Goal: Task Accomplishment & Management: Use online tool/utility

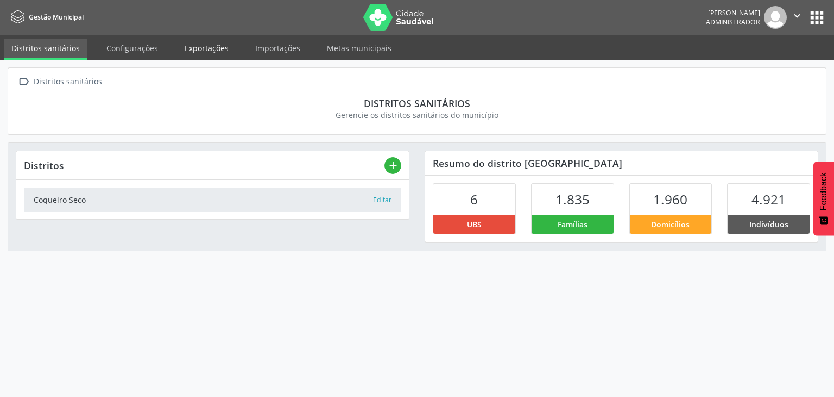
click at [207, 50] on link "Exportações" at bounding box center [206, 48] width 59 height 19
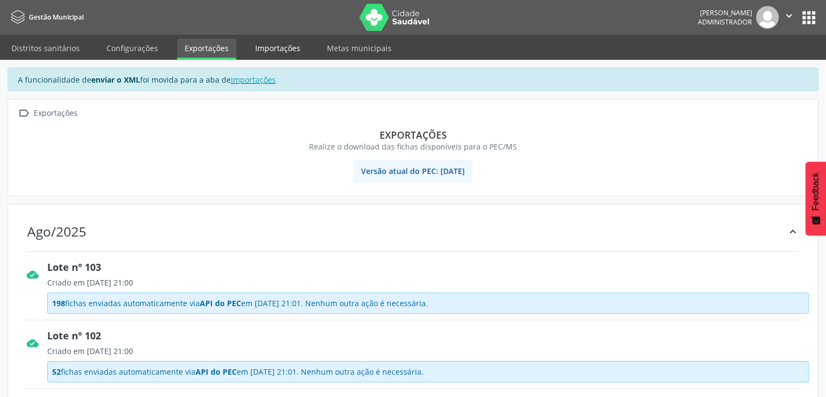
click at [266, 54] on link "Importações" at bounding box center [278, 48] width 60 height 19
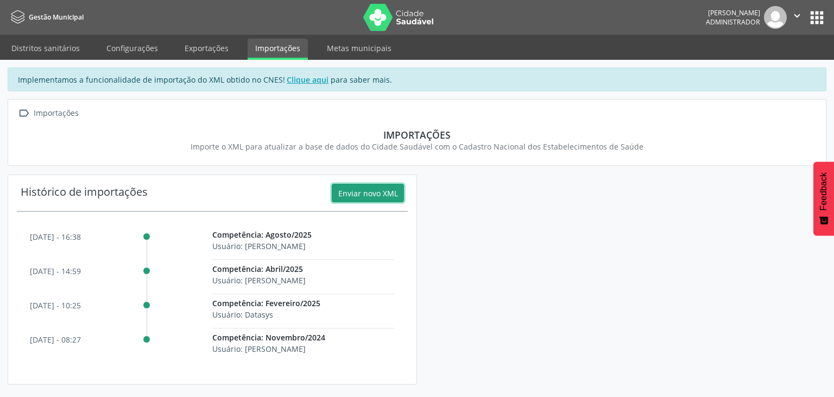
click at [367, 189] on button "Enviar novo XML" at bounding box center [368, 193] width 72 height 18
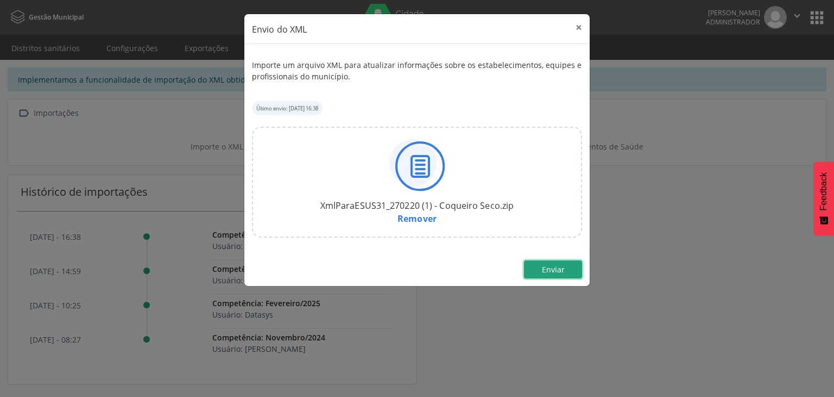
click at [559, 269] on span "Enviar" at bounding box center [553, 269] width 23 height 10
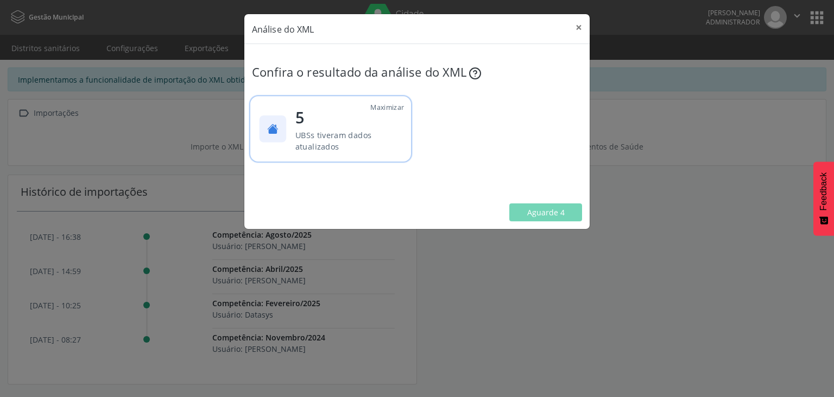
click at [357, 137] on span "UBSs tiveram dados atualizados" at bounding box center [334, 140] width 77 height 22
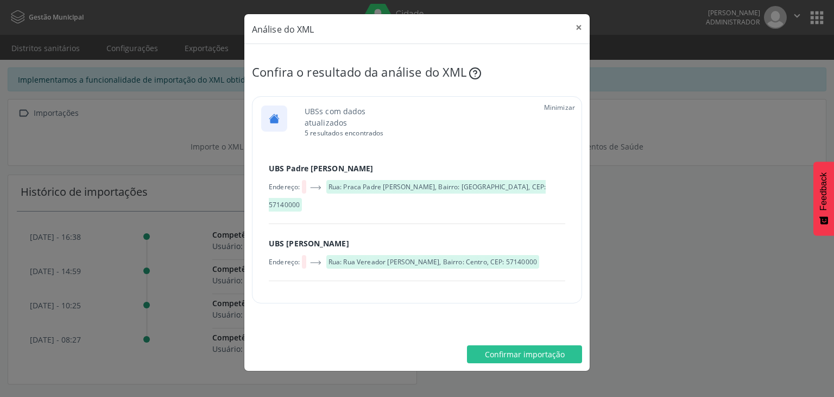
click at [555, 98] on div "Minimizar UBSs com dados atualizados 5 resultados encontrados UBS Padre [PERSON…" at bounding box center [417, 199] width 330 height 207
click at [554, 109] on span "Minimizar" at bounding box center [559, 107] width 31 height 9
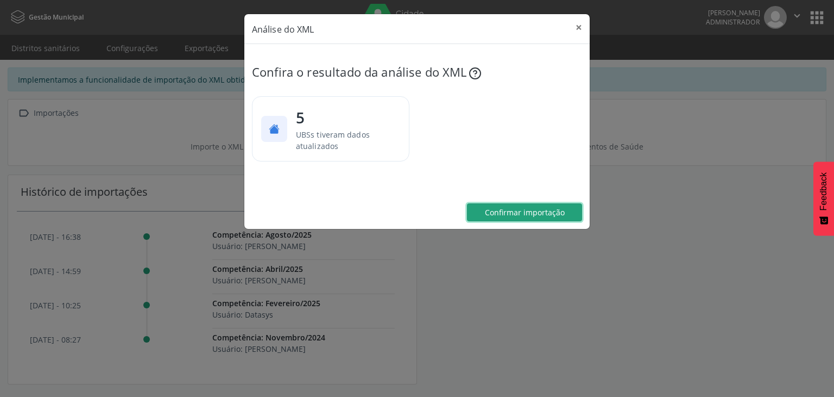
click at [535, 210] on span "Confirmar importação" at bounding box center [525, 212] width 80 height 10
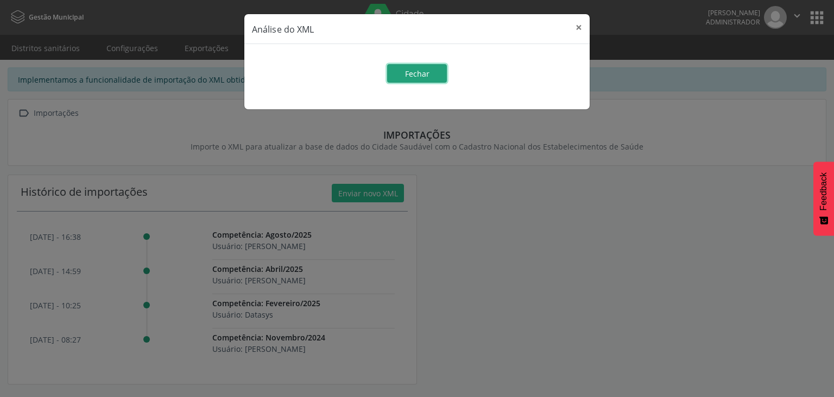
click at [426, 74] on span "Fechar" at bounding box center [417, 73] width 24 height 10
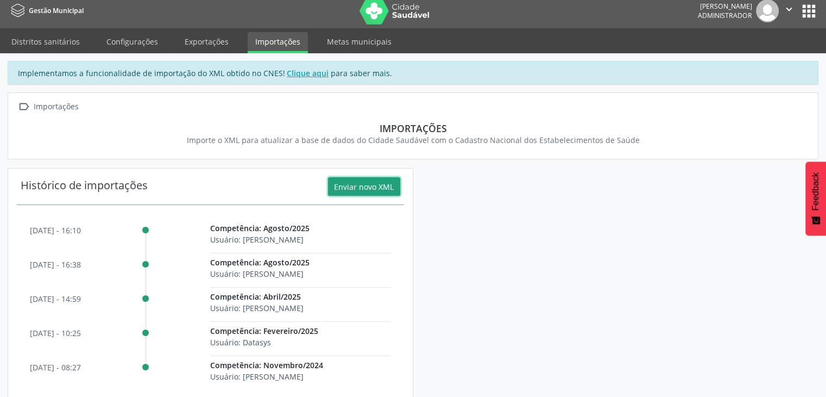
scroll to position [28, 0]
